Goal: Obtain resource: Download file/media

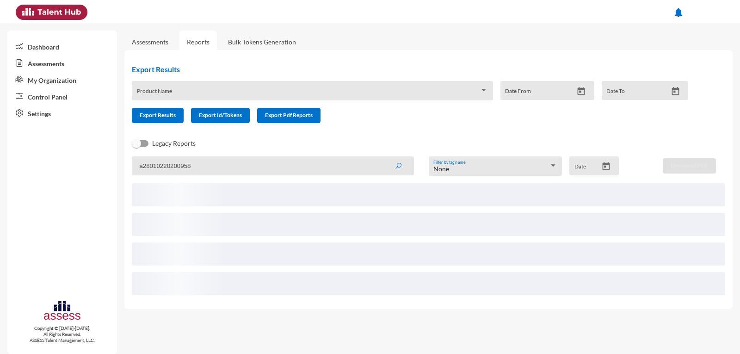
type input "a28010220200958"
click at [383, 157] on button "submit" at bounding box center [398, 165] width 30 height 17
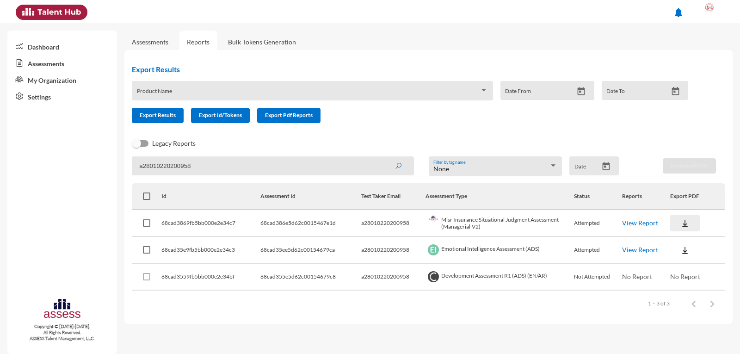
click at [684, 222] on img at bounding box center [684, 223] width 9 height 9
click at [686, 241] on button "EN" at bounding box center [696, 240] width 52 height 18
click at [689, 250] on img at bounding box center [684, 249] width 9 height 9
click at [692, 267] on button "EN" at bounding box center [696, 267] width 52 height 18
click at [642, 225] on link "View Report" at bounding box center [640, 223] width 36 height 8
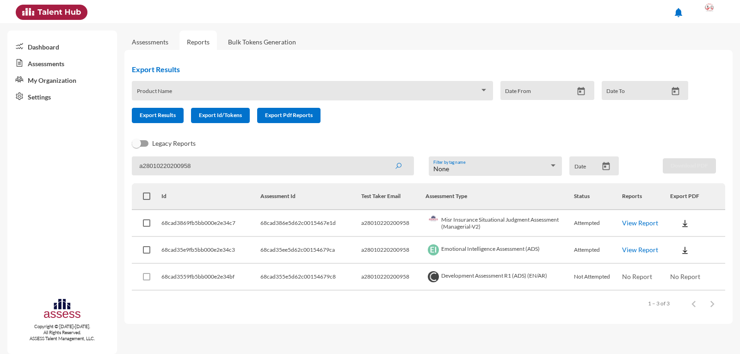
click at [651, 222] on link "View Report" at bounding box center [640, 223] width 36 height 8
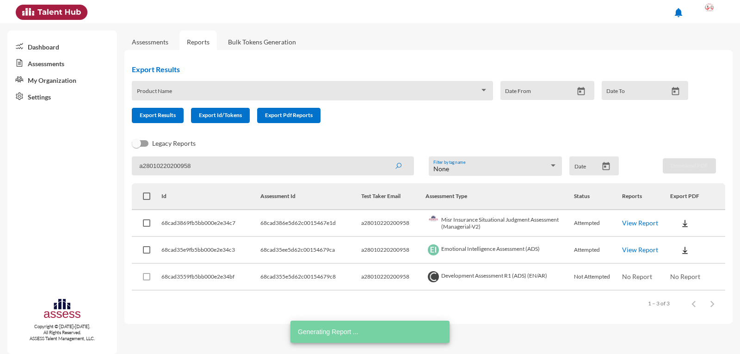
click at [686, 227] on img at bounding box center [684, 223] width 9 height 9
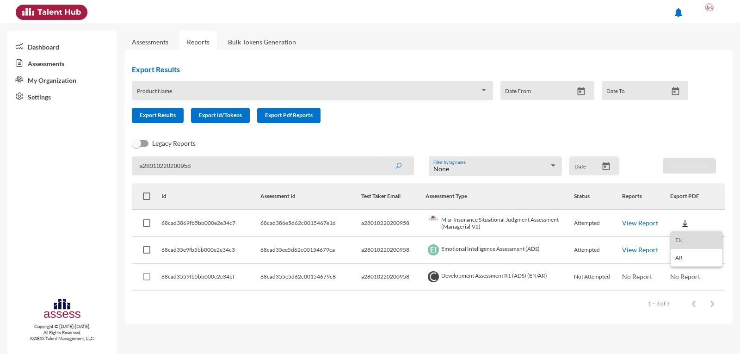
click at [686, 236] on button "EN" at bounding box center [696, 240] width 52 height 18
click at [683, 222] on img at bounding box center [684, 223] width 9 height 9
click at [682, 255] on button "AR" at bounding box center [696, 258] width 52 height 18
click at [686, 215] on button at bounding box center [685, 222] width 30 height 17
click at [693, 239] on button "EN" at bounding box center [696, 240] width 52 height 18
